Goal: Transaction & Acquisition: Book appointment/travel/reservation

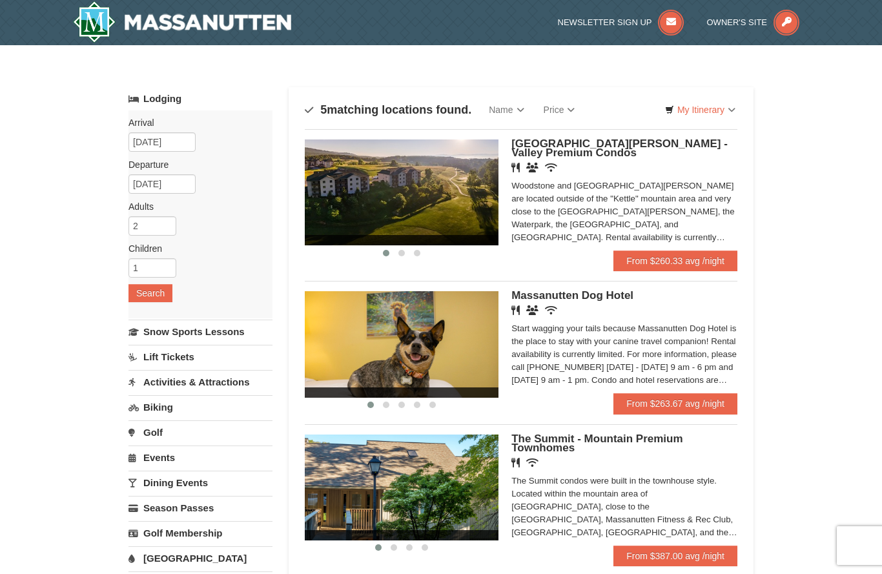
click at [413, 240] on span at bounding box center [402, 240] width 194 height 10
click at [659, 409] on link "From $263.67 avg /night" at bounding box center [675, 403] width 124 height 21
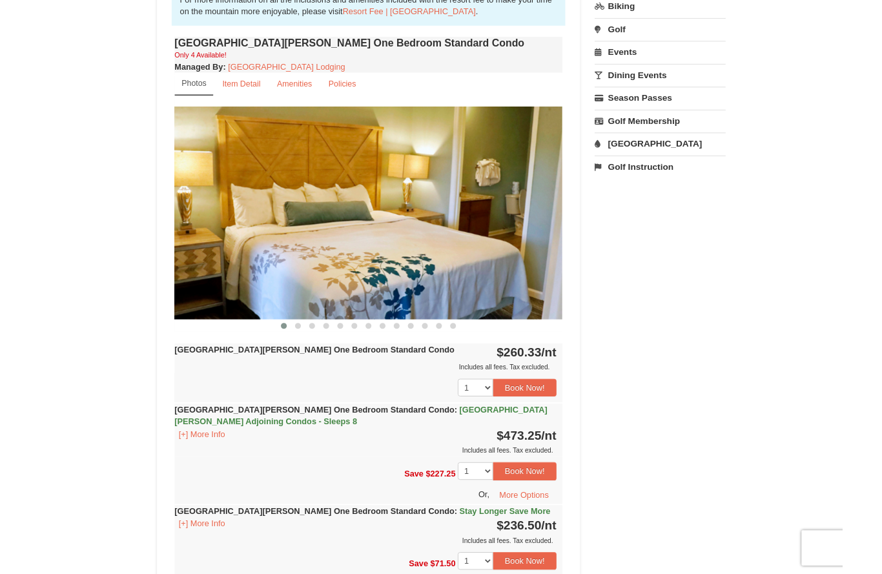
scroll to position [415, 0]
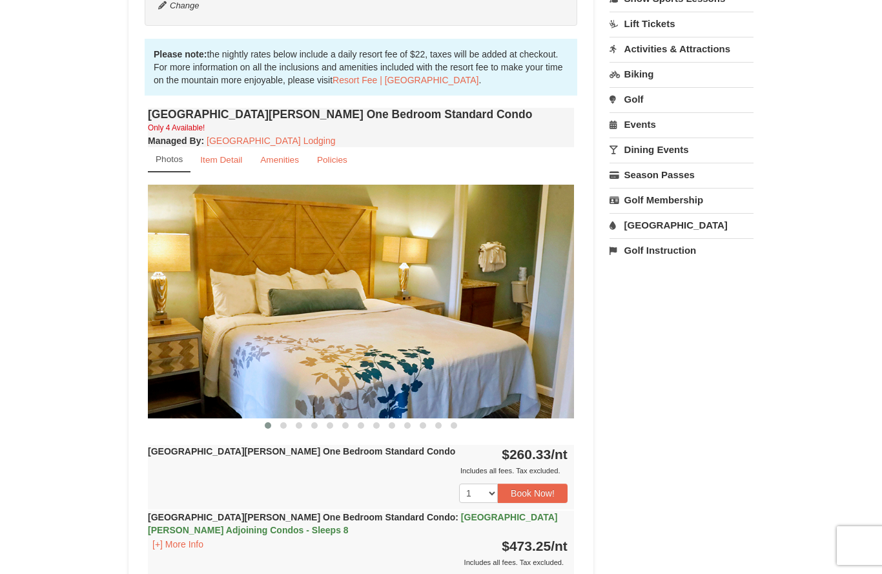
click at [415, 286] on img at bounding box center [361, 301] width 426 height 233
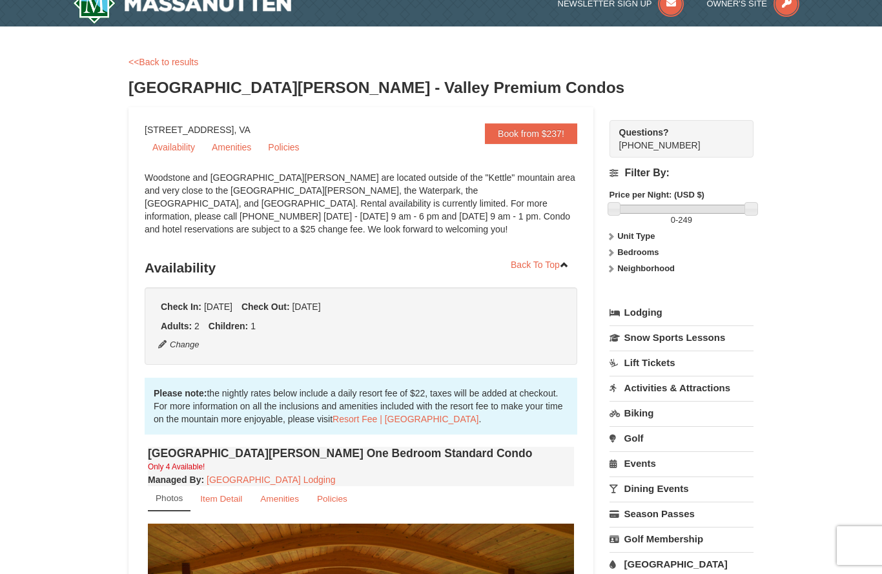
scroll to position [0, 0]
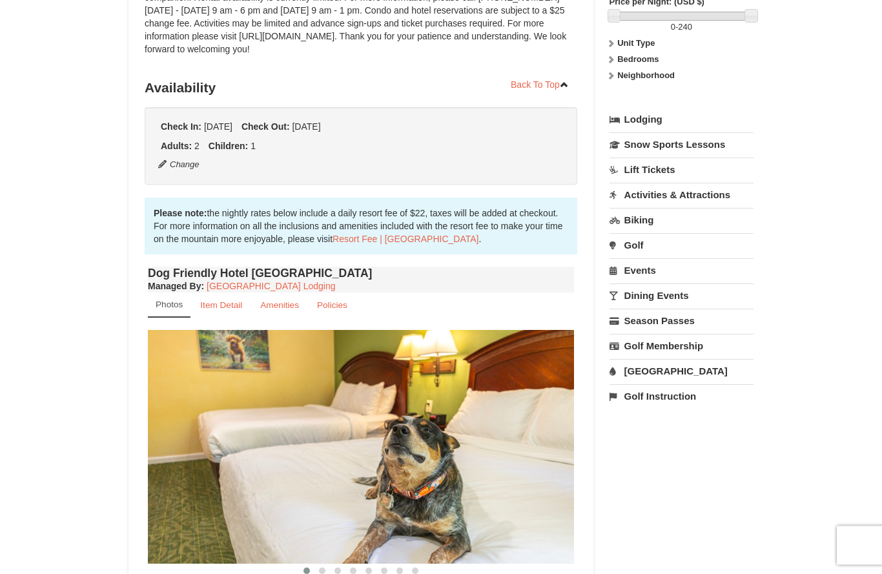
scroll to position [125, 0]
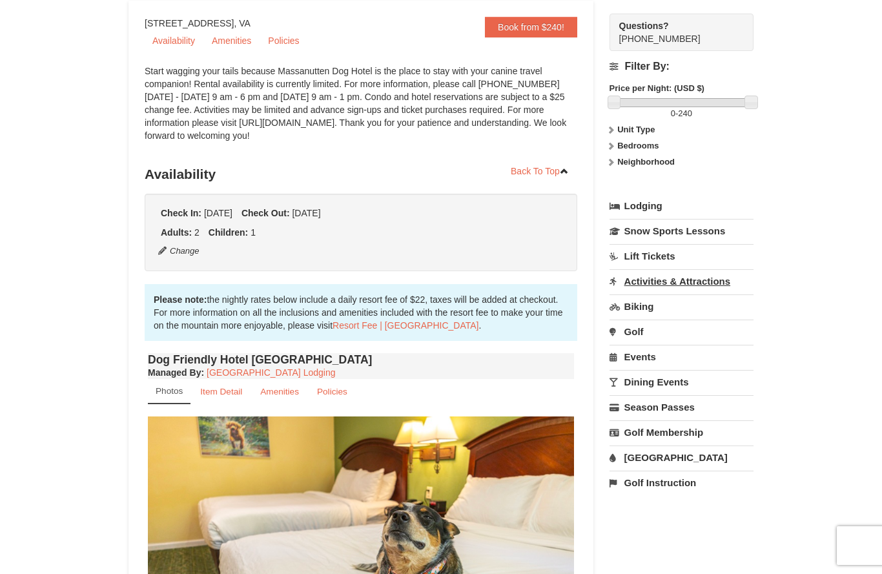
click at [692, 286] on link "Activities & Attractions" at bounding box center [682, 281] width 144 height 24
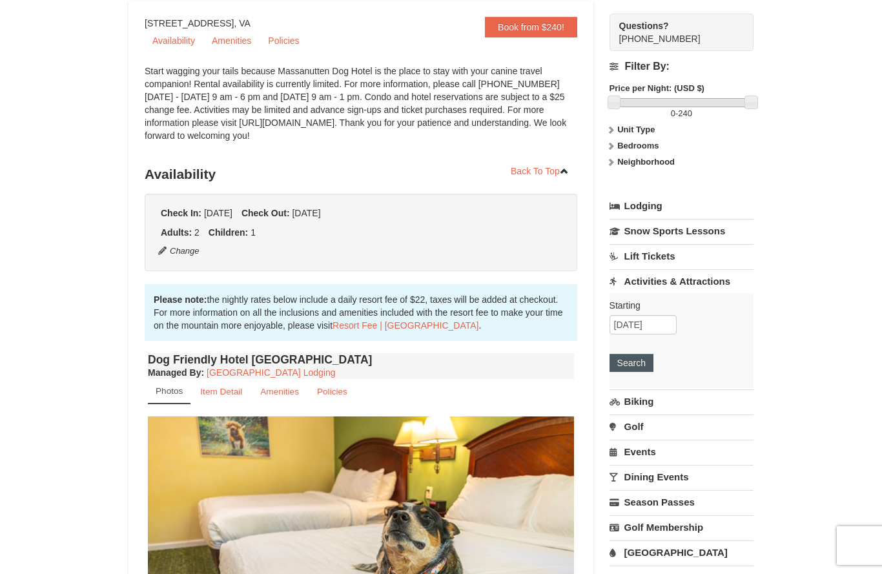
click at [648, 367] on button "Search" at bounding box center [632, 363] width 44 height 18
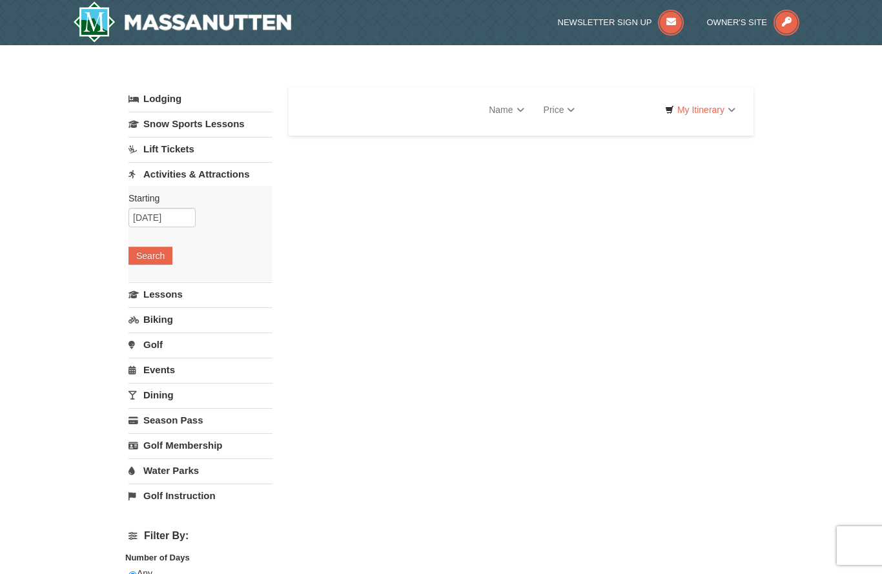
select select "9"
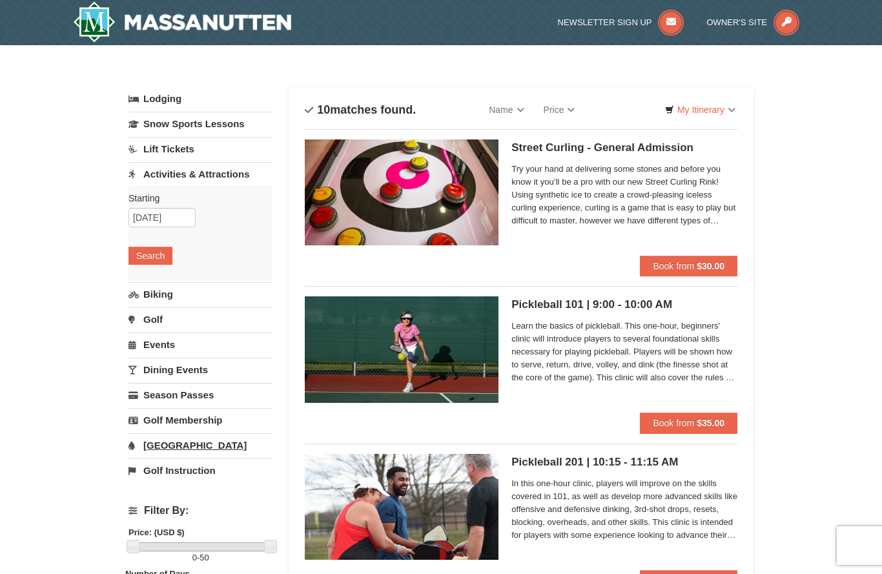
click at [212, 446] on link "[GEOGRAPHIC_DATA]" at bounding box center [200, 445] width 144 height 24
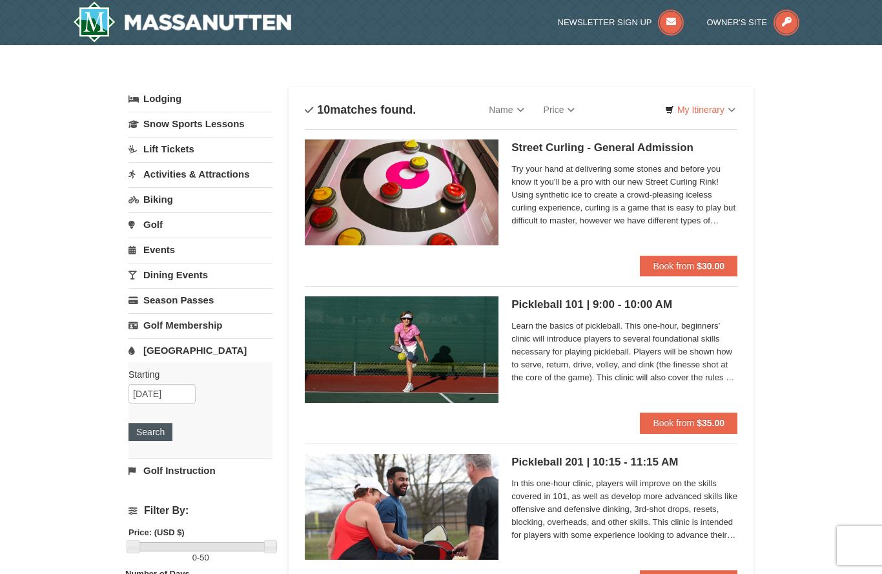
click at [150, 440] on button "Search" at bounding box center [150, 432] width 44 height 18
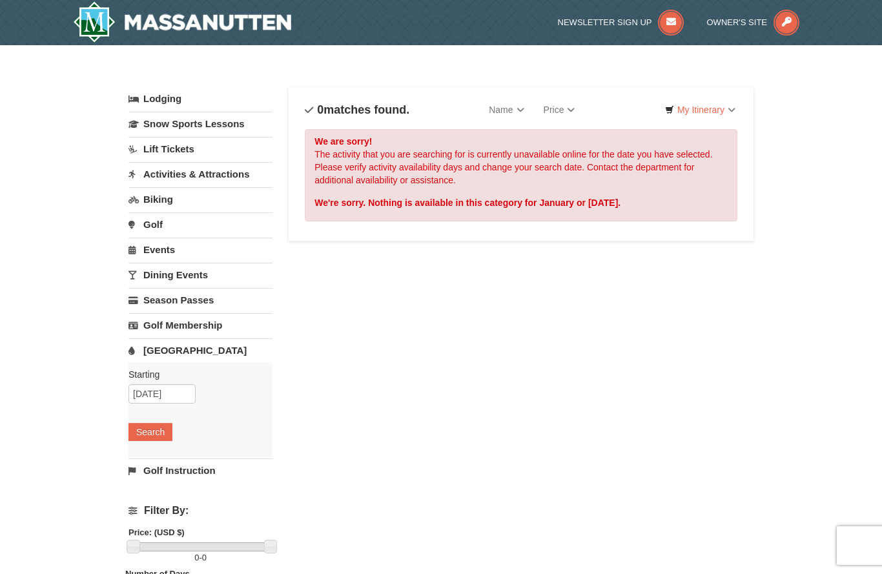
click at [180, 21] on img at bounding box center [182, 21] width 218 height 41
